Goal: Transaction & Acquisition: Purchase product/service

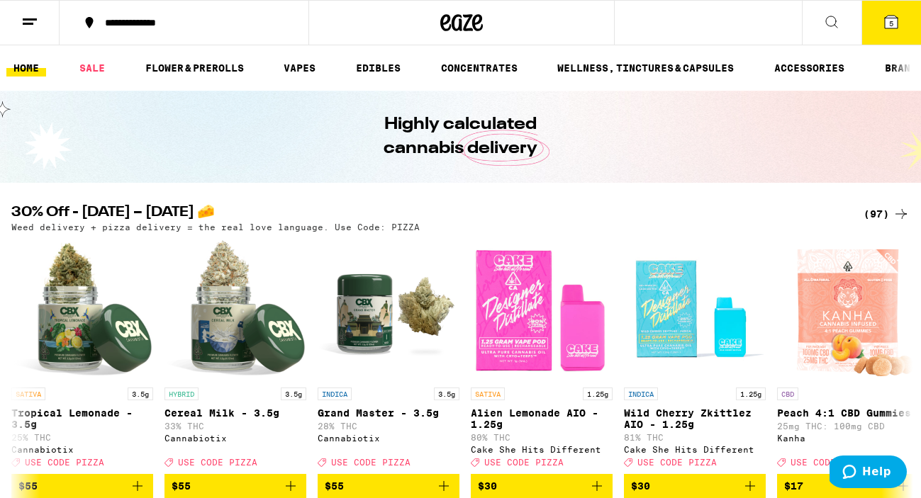
scroll to position [683, 0]
